Goal: Transaction & Acquisition: Purchase product/service

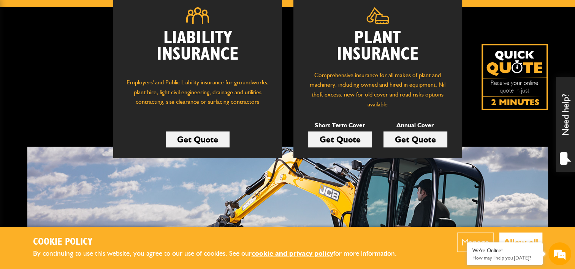
scroll to position [120, 0]
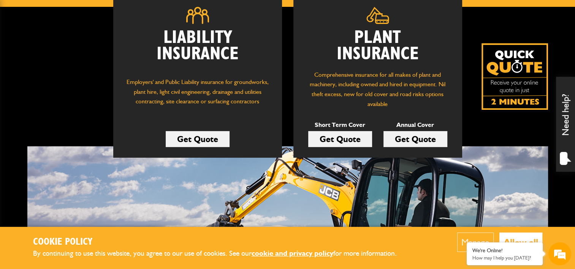
click at [337, 139] on link "Get Quote" at bounding box center [340, 139] width 64 height 16
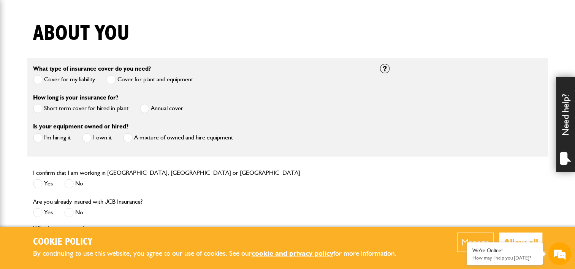
scroll to position [179, 0]
click at [46, 78] on label "Cover for my liability" at bounding box center [64, 78] width 62 height 9
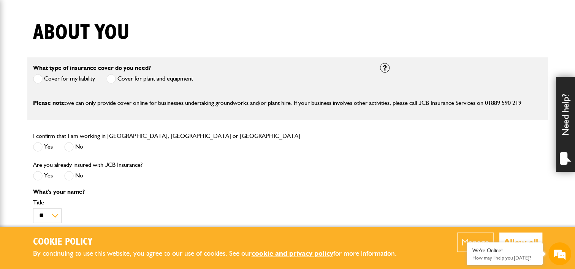
click at [126, 79] on label "Cover for plant and equipment" at bounding box center [149, 78] width 87 height 9
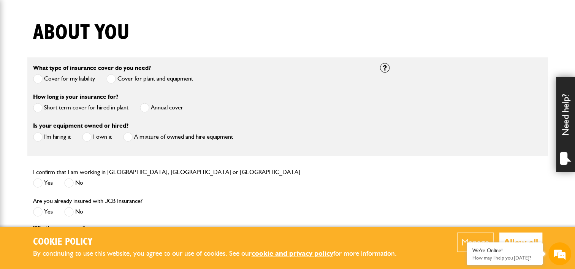
click at [93, 111] on label "Short term cover for hired in plant" at bounding box center [80, 107] width 95 height 9
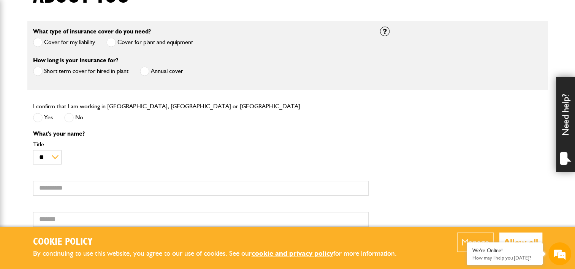
scroll to position [215, 0]
click at [49, 116] on label "Yes" at bounding box center [43, 116] width 20 height 9
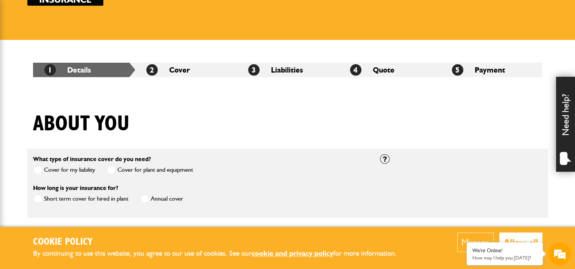
scroll to position [14, 0]
